Goal: Information Seeking & Learning: Learn about a topic

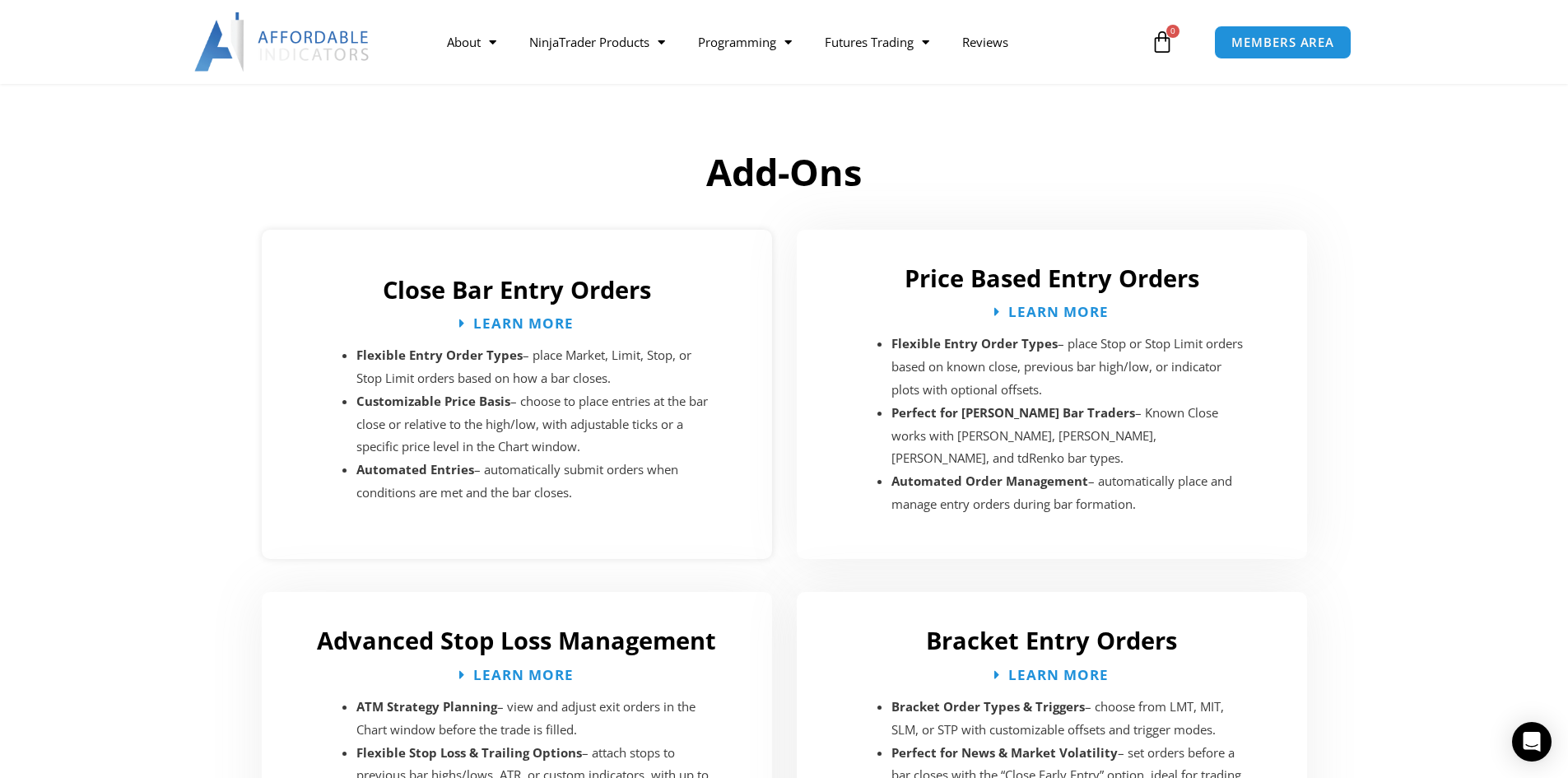
scroll to position [2305, 0]
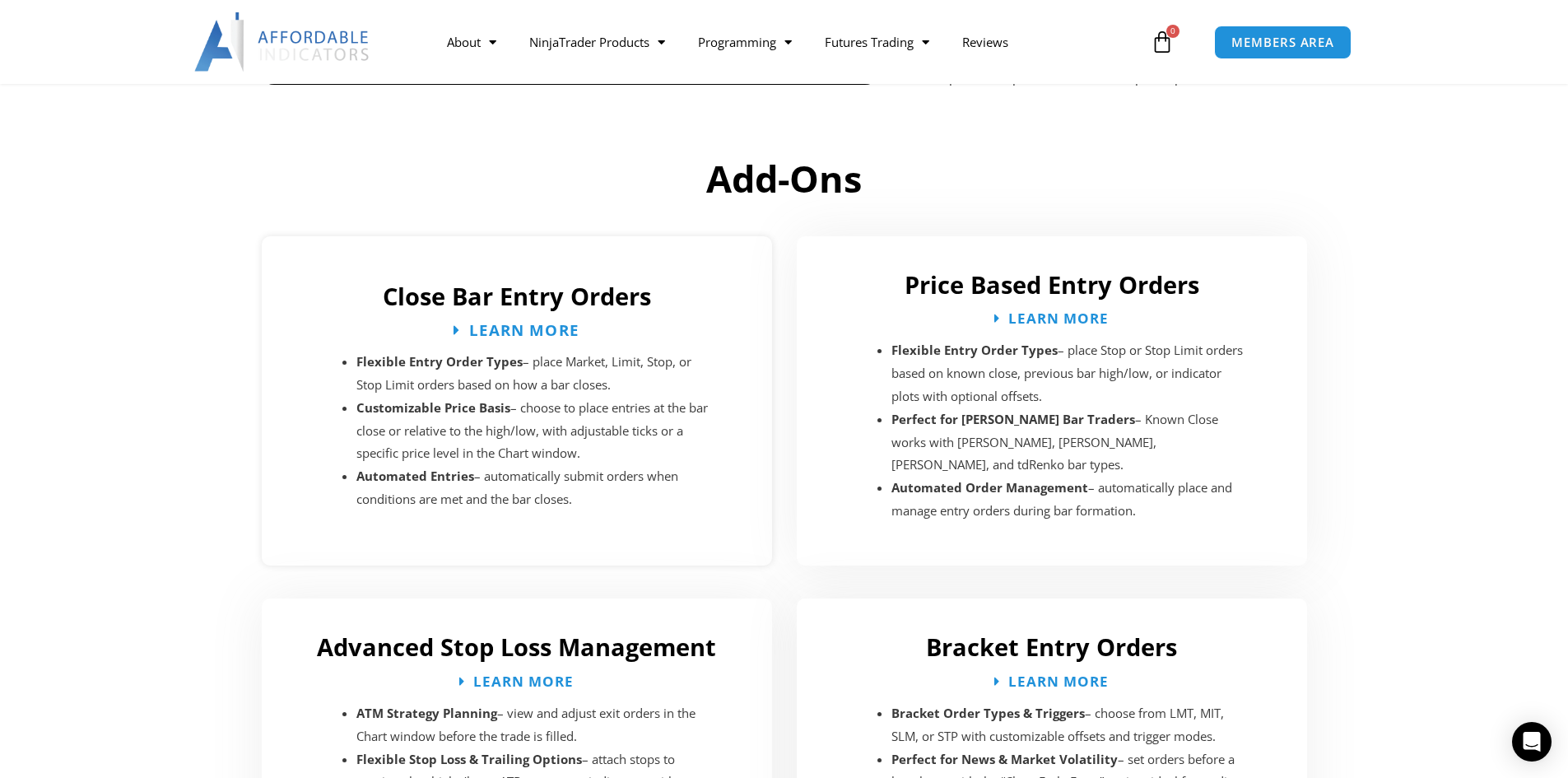
click at [472, 321] on span "Learn More" at bounding box center [524, 329] width 111 height 16
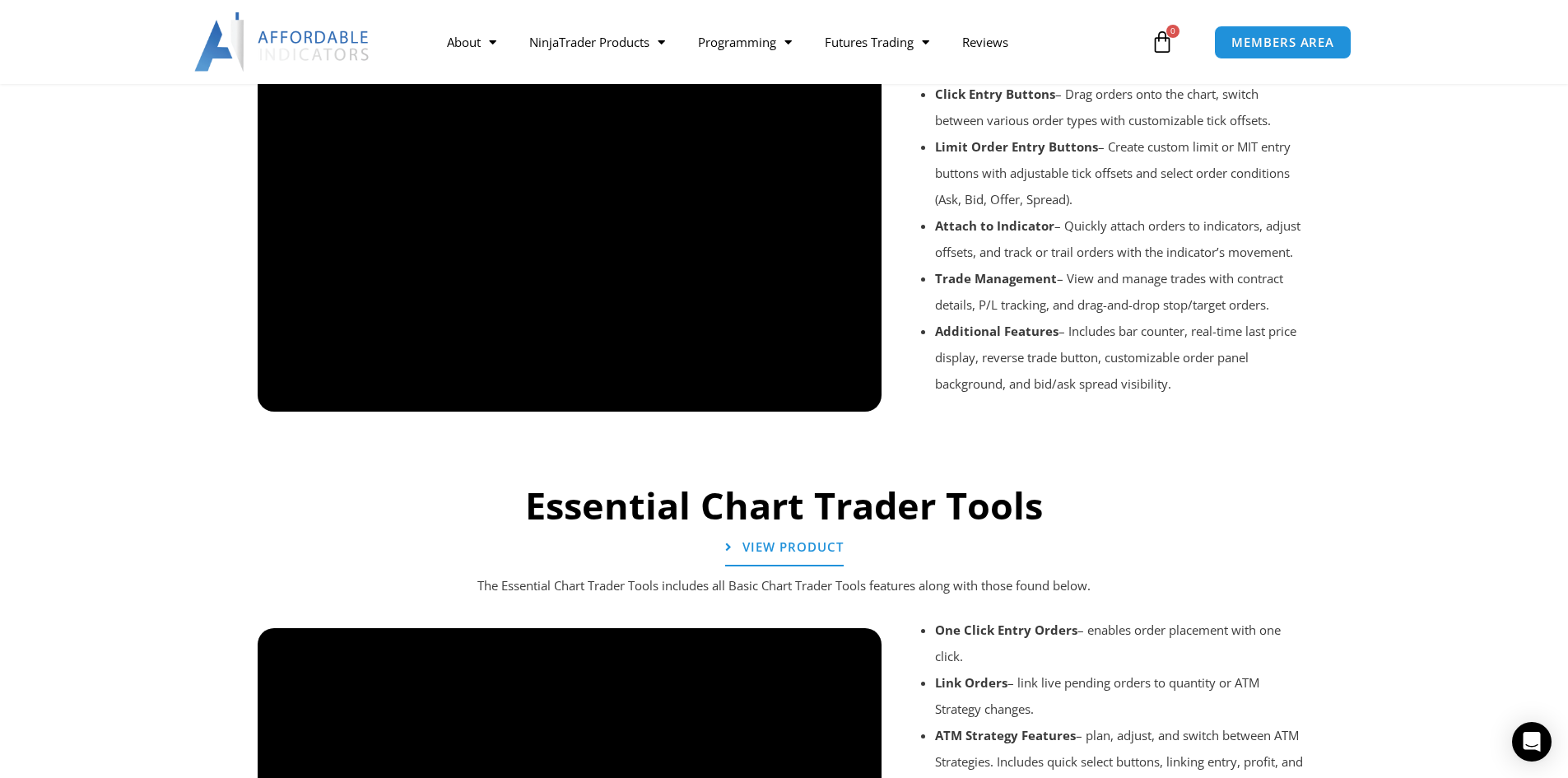
scroll to position [1410, 0]
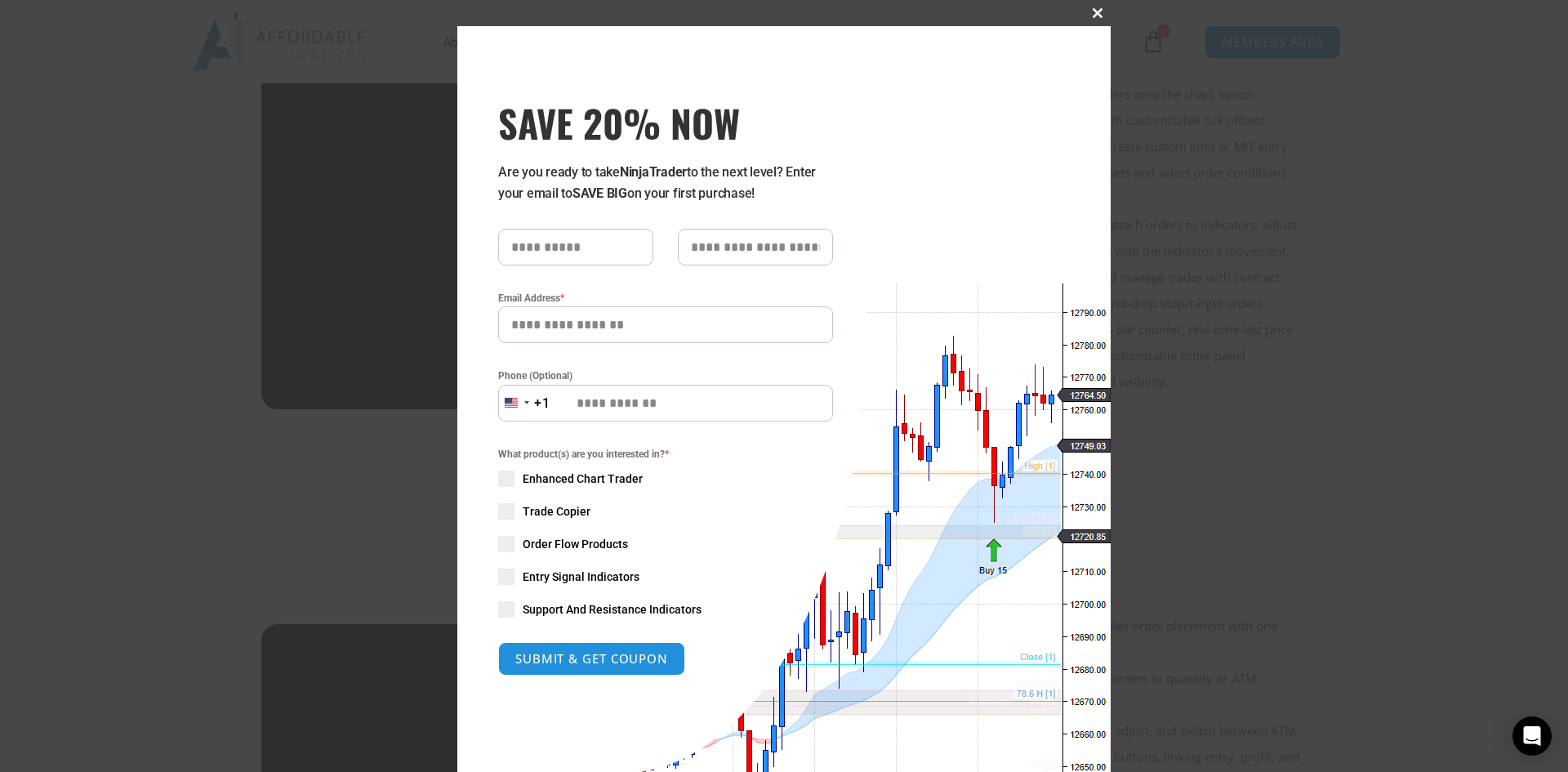
click at [1092, 10] on span at bounding box center [1098, 12] width 26 height 10
